Goal: Task Accomplishment & Management: Manage account settings

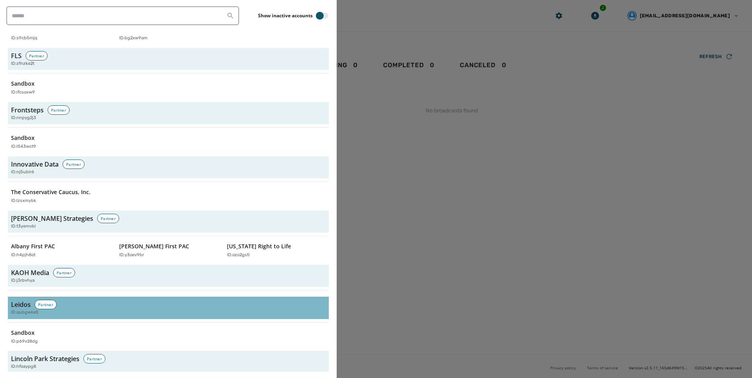
scroll to position [1258, 0]
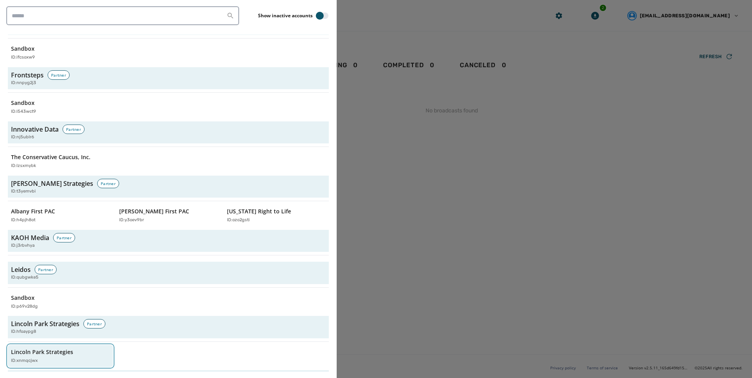
click at [50, 350] on p "Lincoln Park Strategies" at bounding box center [42, 352] width 62 height 8
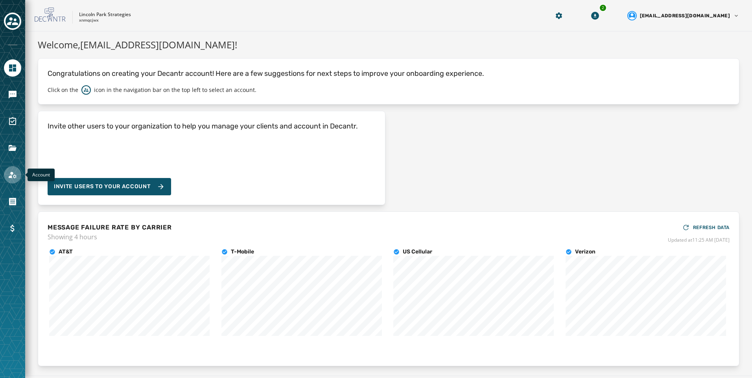
click at [15, 178] on icon "Navigate to Account" at bounding box center [13, 175] width 8 height 7
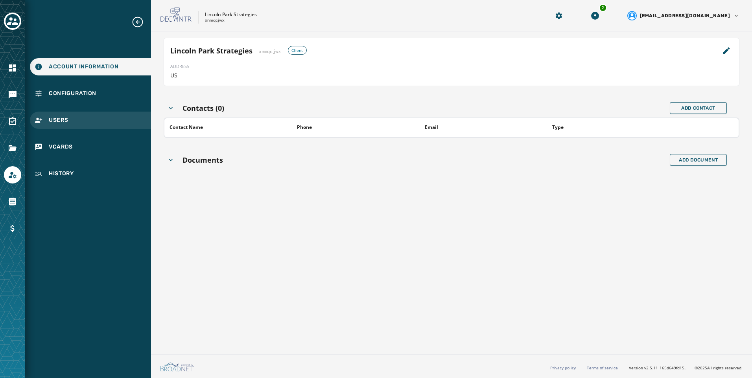
click at [62, 122] on span "Users" at bounding box center [59, 120] width 20 height 8
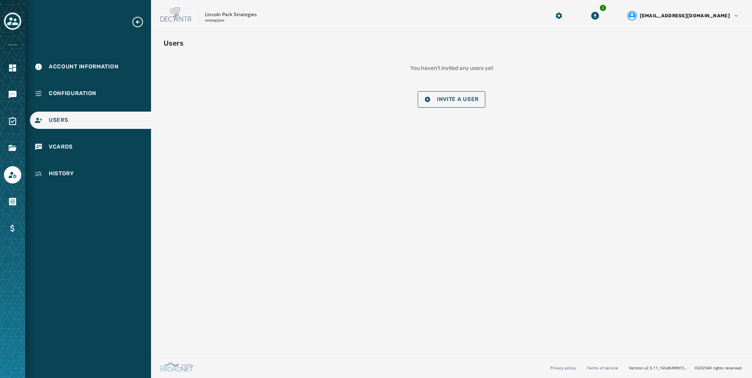
click at [20, 27] on div at bounding box center [12, 22] width 17 height 18
click at [15, 24] on icon "Toggle account select drawer" at bounding box center [12, 21] width 11 height 8
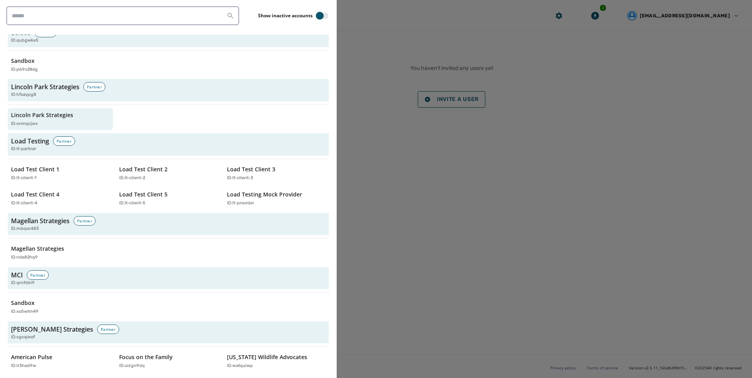
scroll to position [1494, 0]
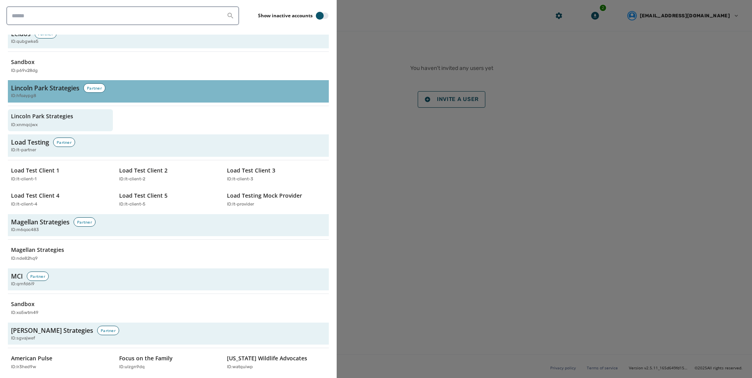
click at [58, 92] on h3 "Lincoln Park Strategies" at bounding box center [45, 87] width 68 height 9
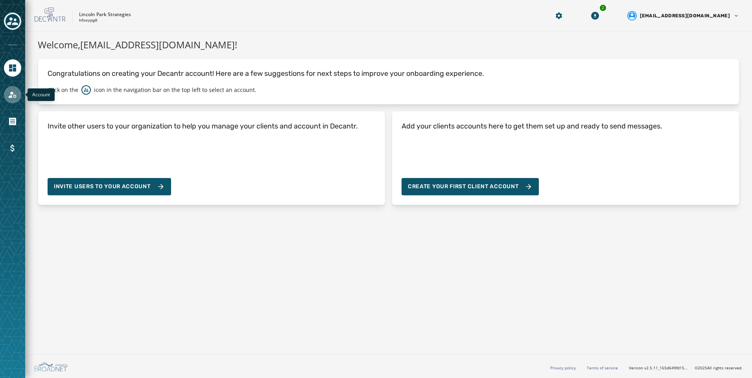
click at [14, 100] on link "Navigate to Account" at bounding box center [12, 94] width 17 height 17
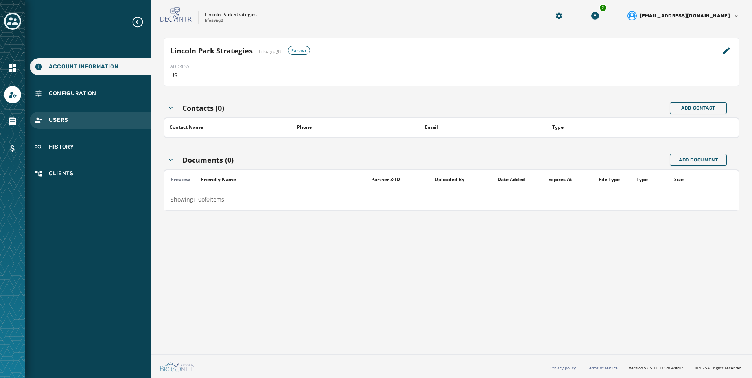
click at [105, 125] on div "Users" at bounding box center [90, 120] width 121 height 17
